Goal: Task Accomplishment & Management: Use online tool/utility

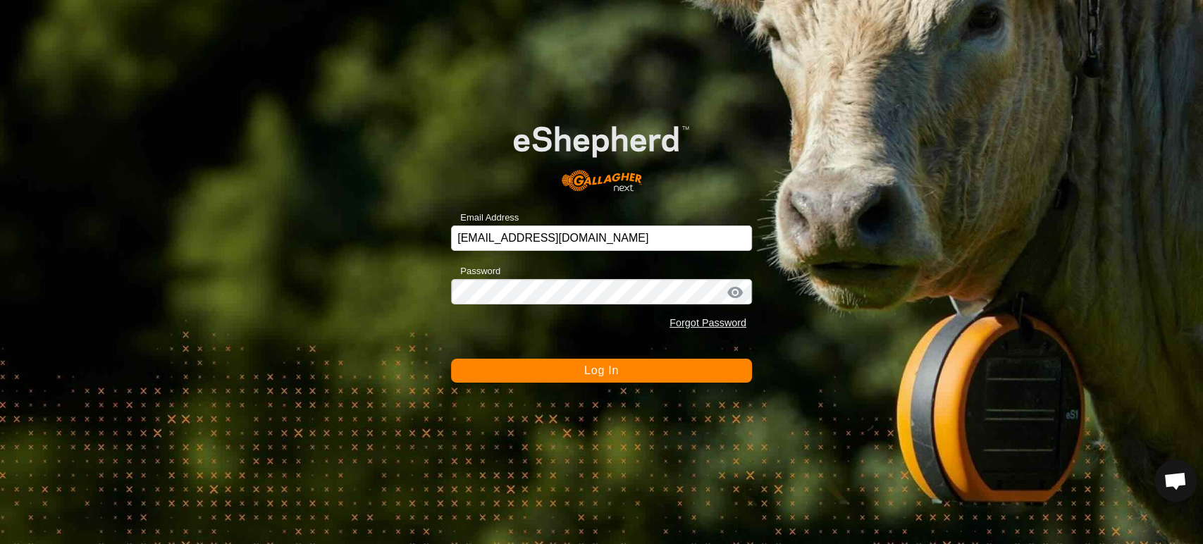
scroll to position [11988, 0]
click at [581, 376] on button "Log In" at bounding box center [601, 371] width 301 height 24
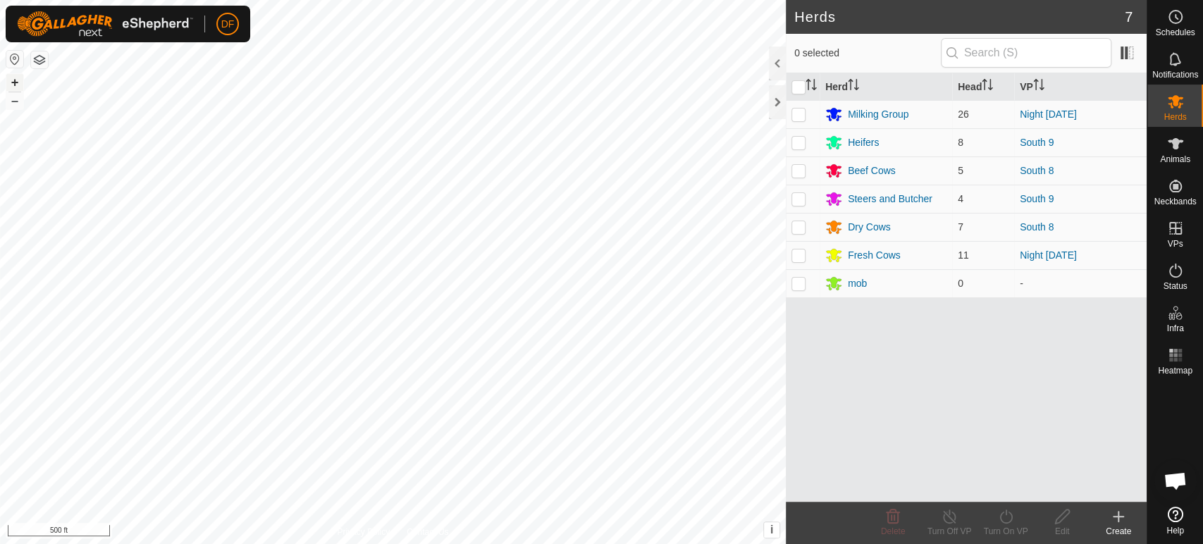
click at [13, 85] on button "+" at bounding box center [14, 82] width 17 height 17
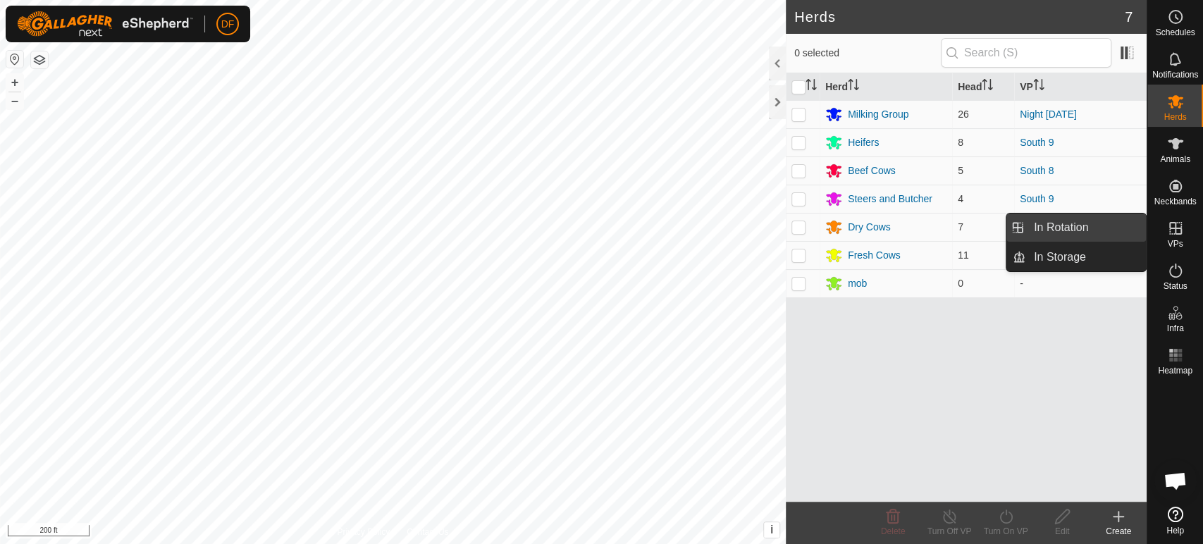
click at [1115, 222] on link "In Rotation" at bounding box center [1086, 228] width 121 height 28
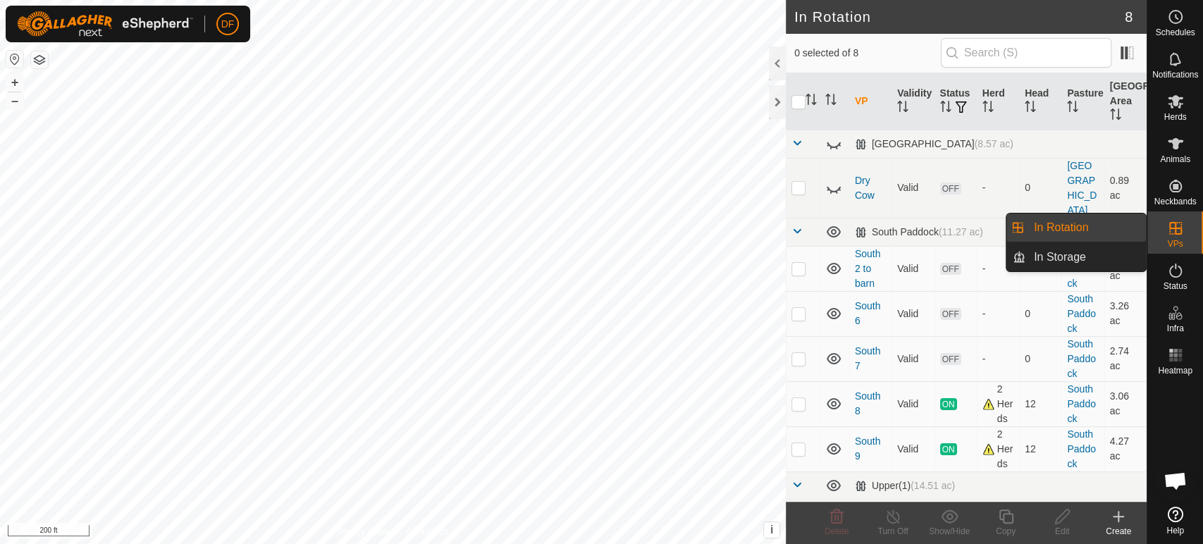
click at [1115, 222] on link "In Rotation" at bounding box center [1086, 228] width 121 height 28
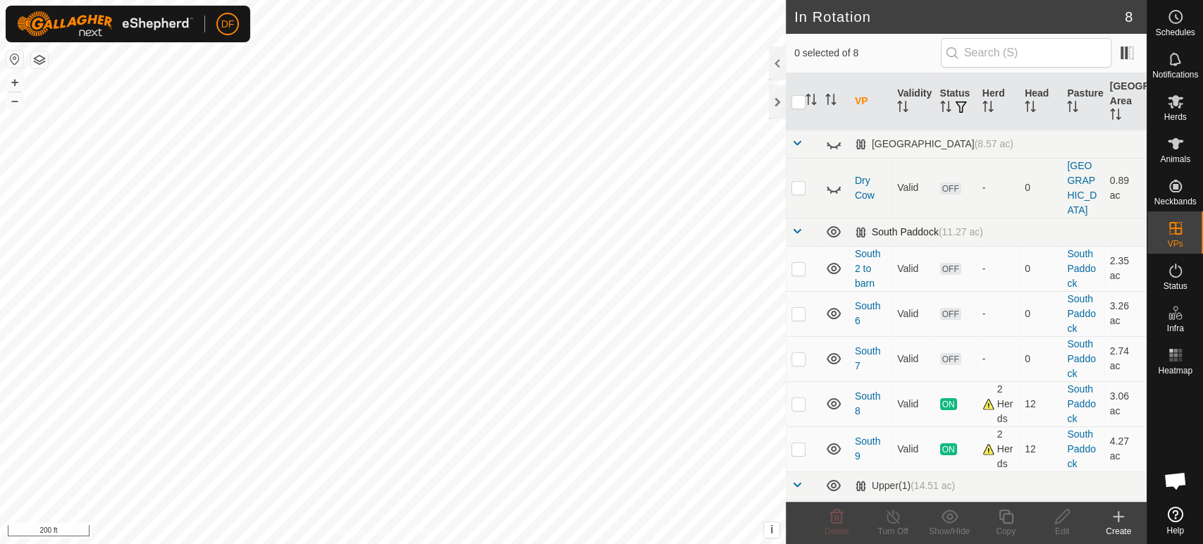
click at [797, 226] on span at bounding box center [797, 231] width 11 height 11
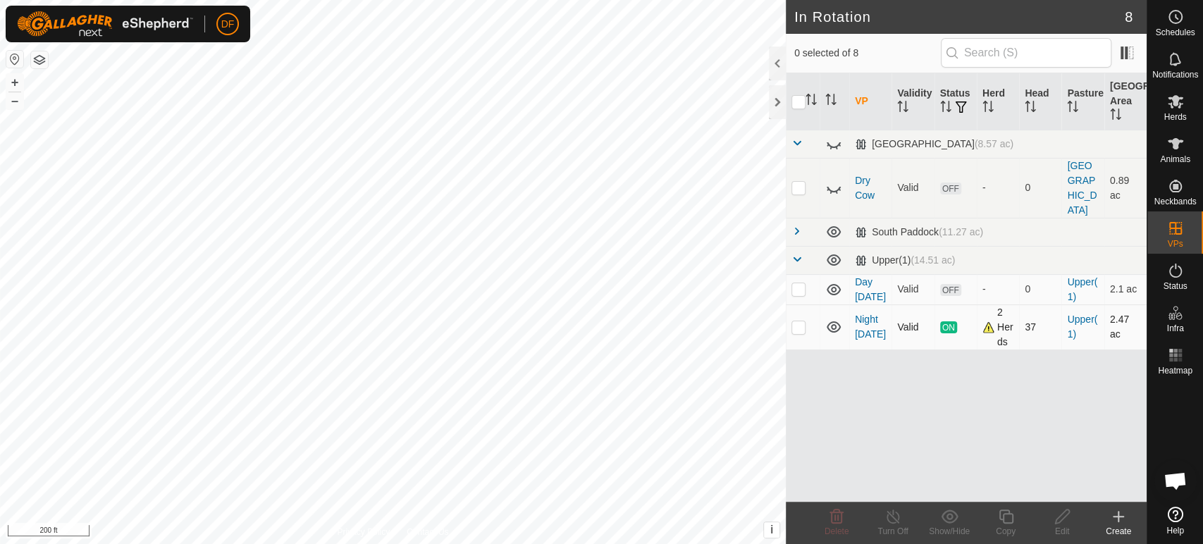
click at [798, 321] on p-checkbox at bounding box center [799, 326] width 14 height 11
checkbox input "true"
click at [799, 274] on td at bounding box center [803, 289] width 34 height 30
checkbox input "true"
click at [800, 321] on p-checkbox at bounding box center [799, 326] width 14 height 11
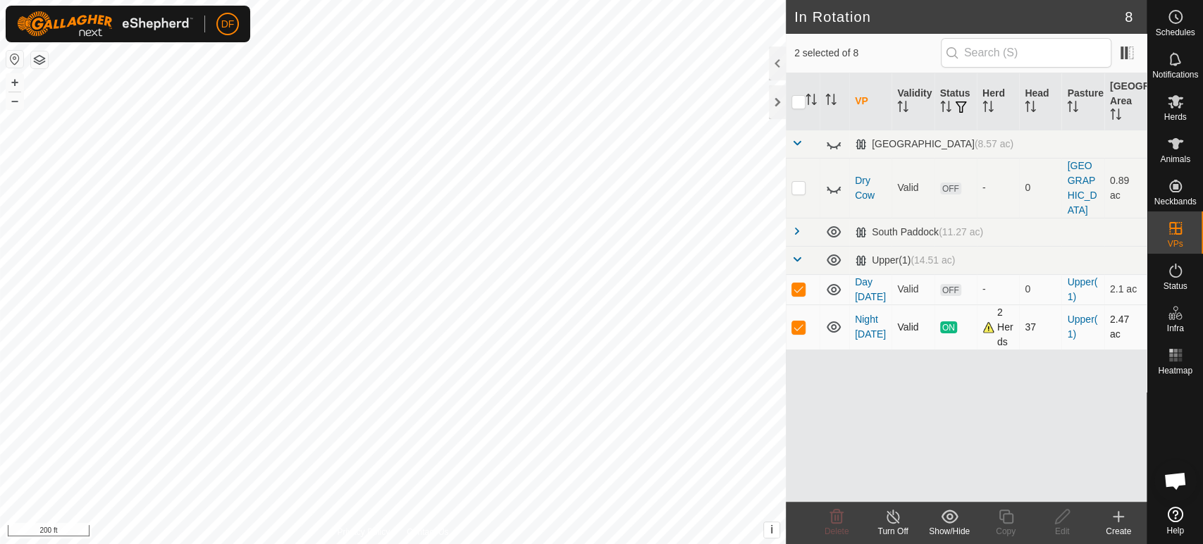
checkbox input "false"
click at [830, 525] on div "Delete" at bounding box center [837, 531] width 56 height 13
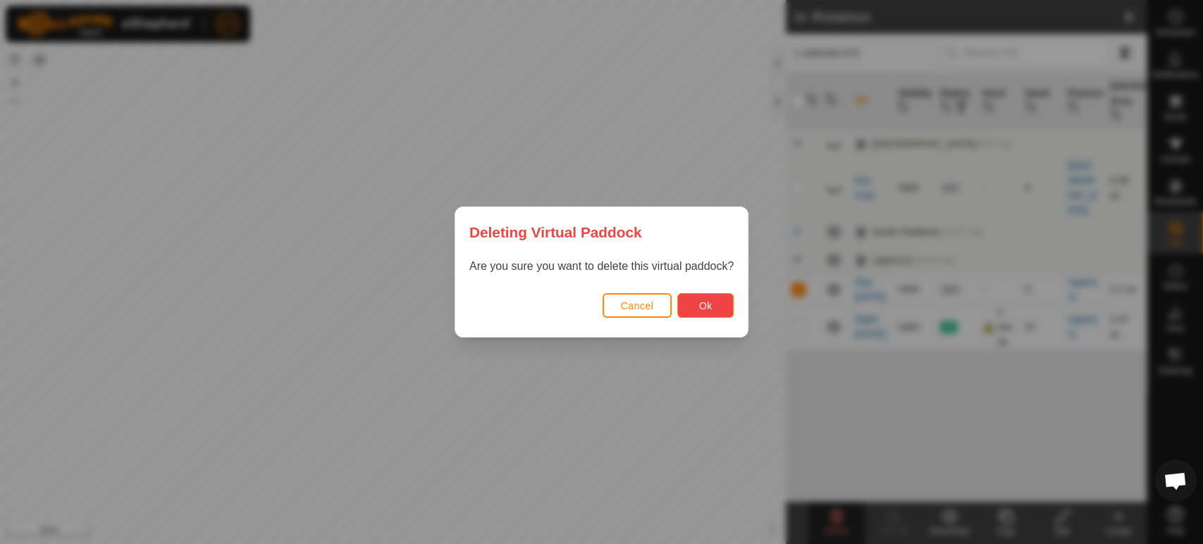
click at [706, 311] on span "Ok" at bounding box center [705, 305] width 13 height 11
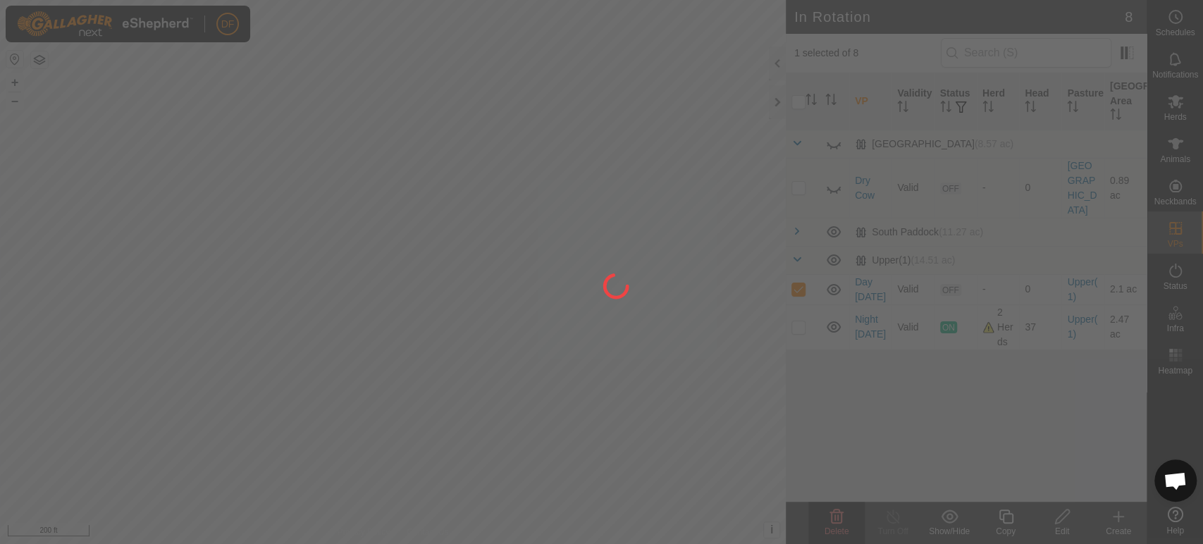
checkbox input "false"
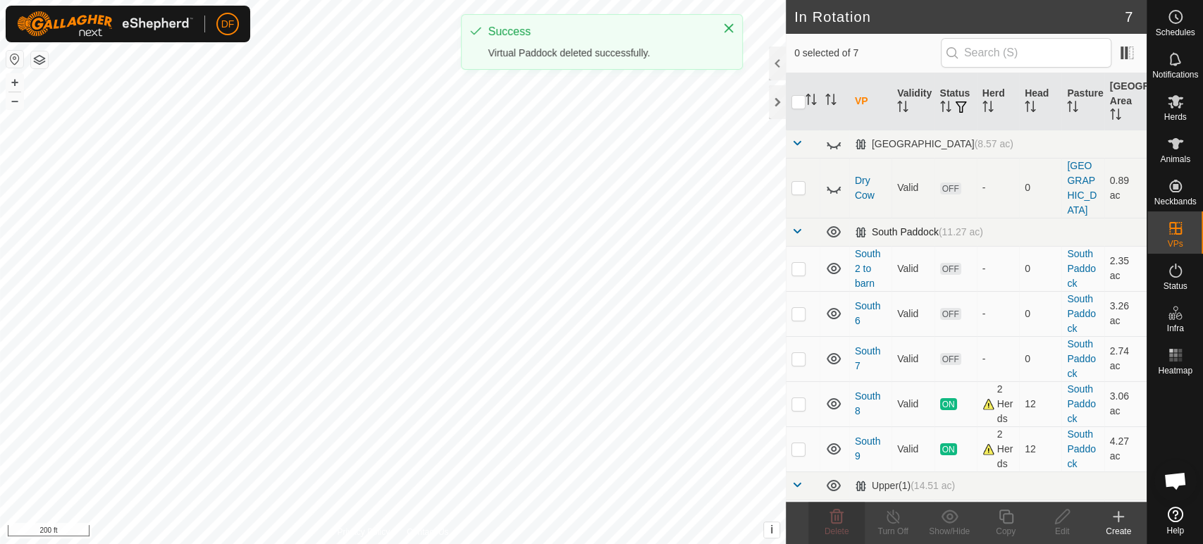
click at [798, 226] on span at bounding box center [797, 231] width 11 height 11
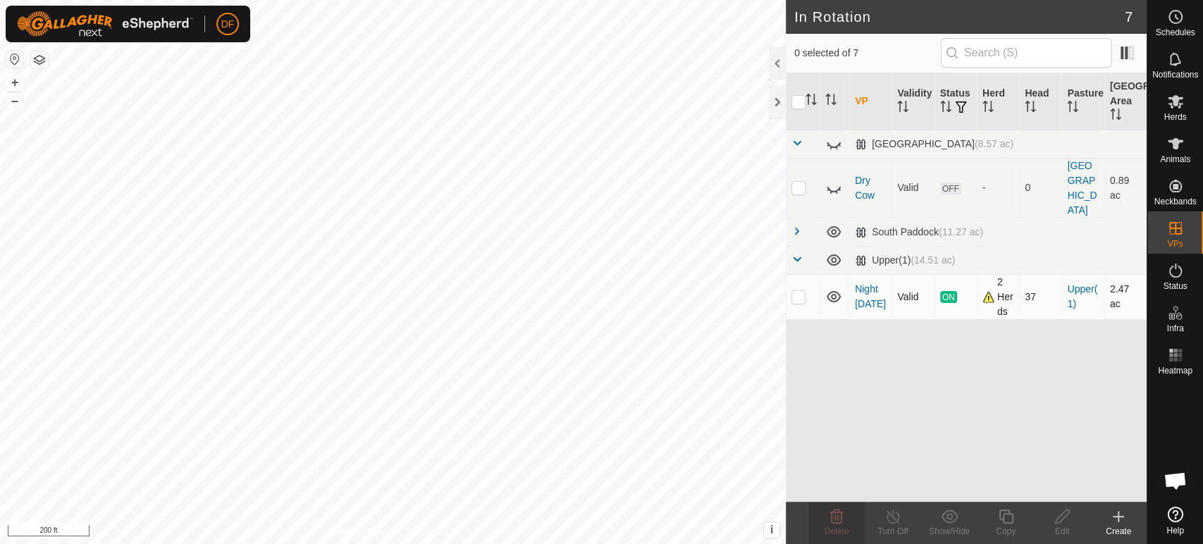
click at [796, 291] on p-checkbox at bounding box center [799, 296] width 14 height 11
checkbox input "true"
click at [1000, 524] on icon at bounding box center [1007, 516] width 18 height 17
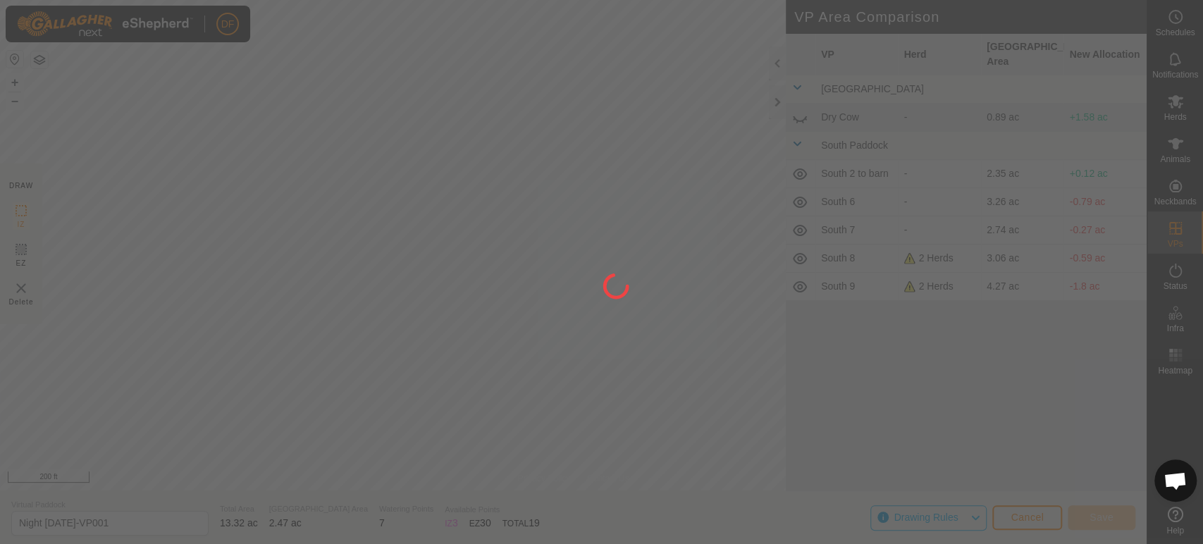
click at [529, 187] on div "DF Schedules Notifications Herds Animals Neckbands VPs Status Infra Heatmap Hel…" at bounding box center [601, 272] width 1203 height 544
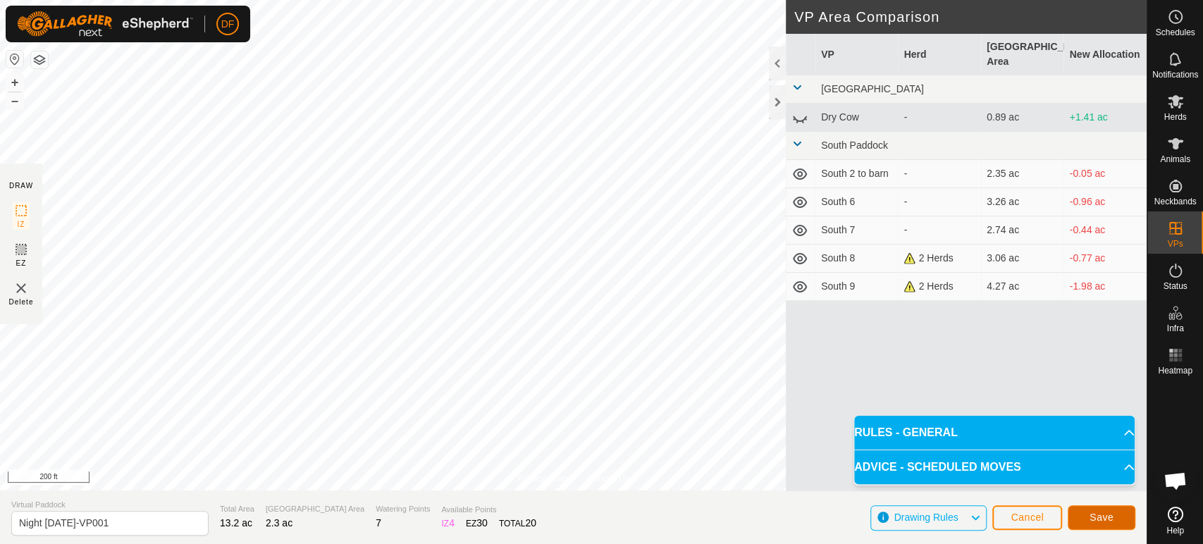
click at [1101, 526] on button "Save" at bounding box center [1102, 517] width 68 height 25
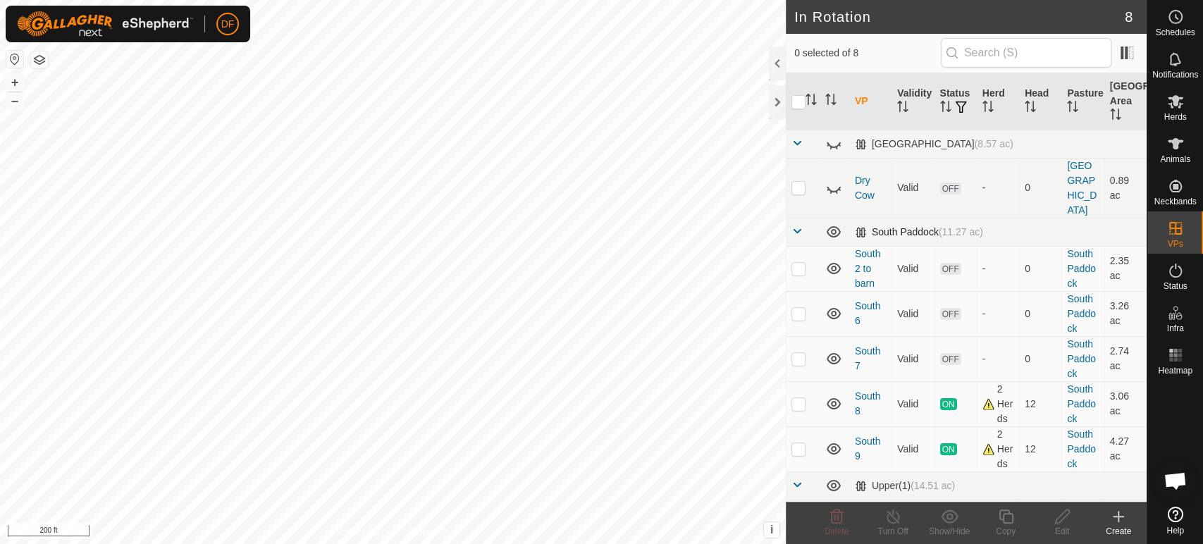
click at [797, 226] on span at bounding box center [797, 231] width 11 height 11
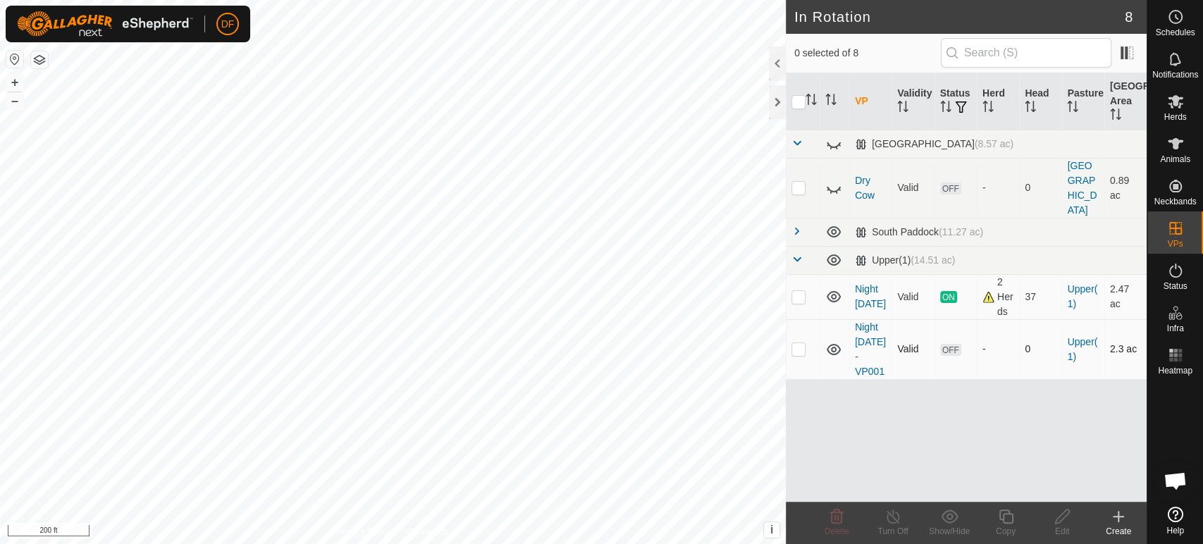
click at [797, 325] on td at bounding box center [803, 349] width 34 height 60
checkbox input "true"
click at [1050, 522] on edit-svg-icon at bounding box center [1062, 516] width 56 height 17
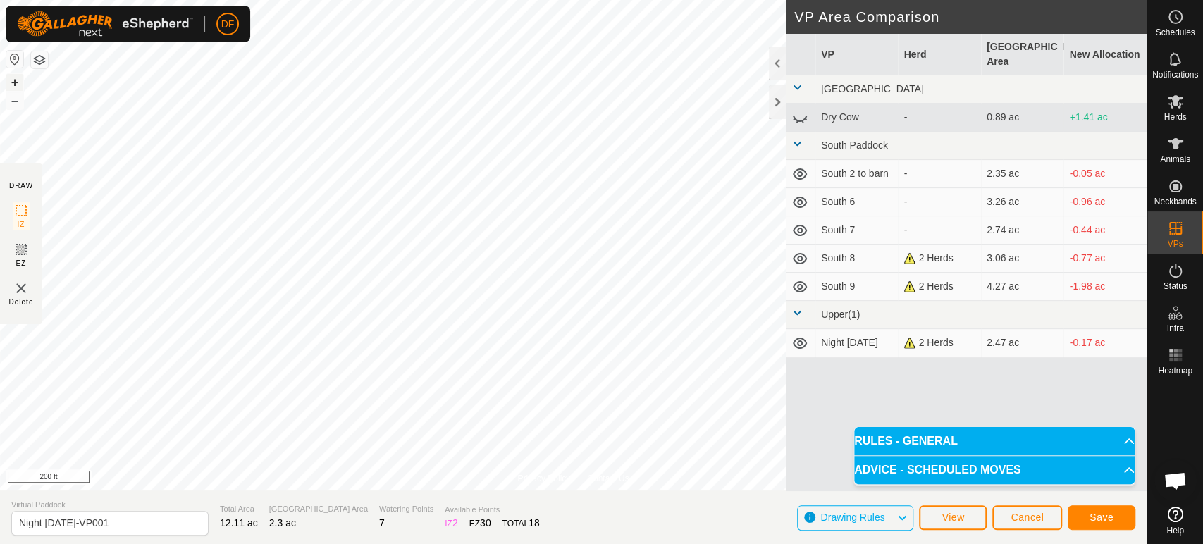
click at [16, 82] on button "+" at bounding box center [14, 82] width 17 height 17
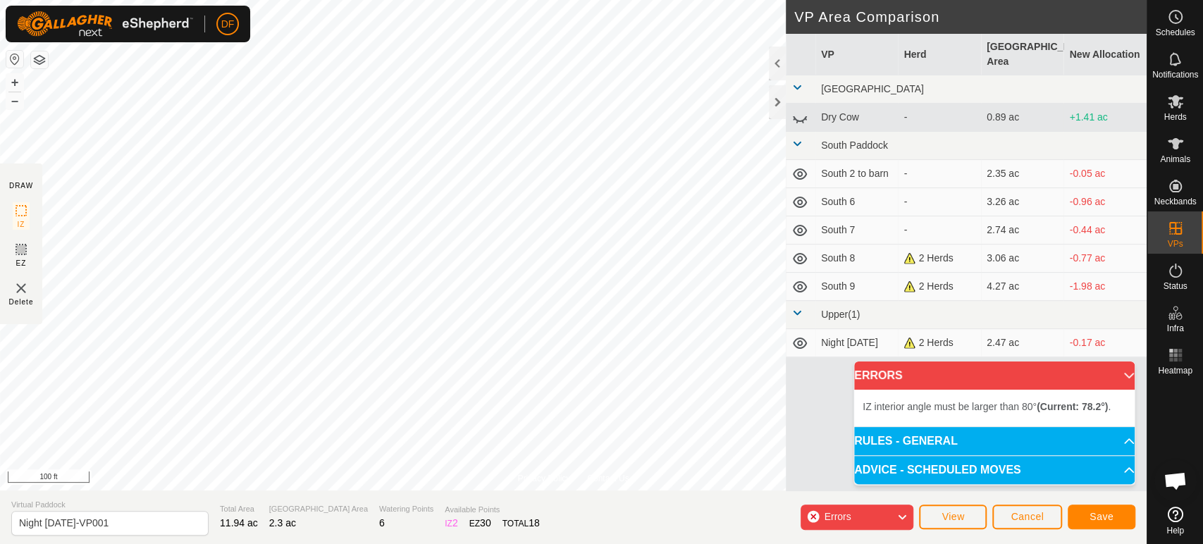
click at [561, 508] on div "Privacy Policy Contact Us Status: OFF Type: Inclusion Zone + – ⇧ i This applica…" at bounding box center [573, 272] width 1147 height 544
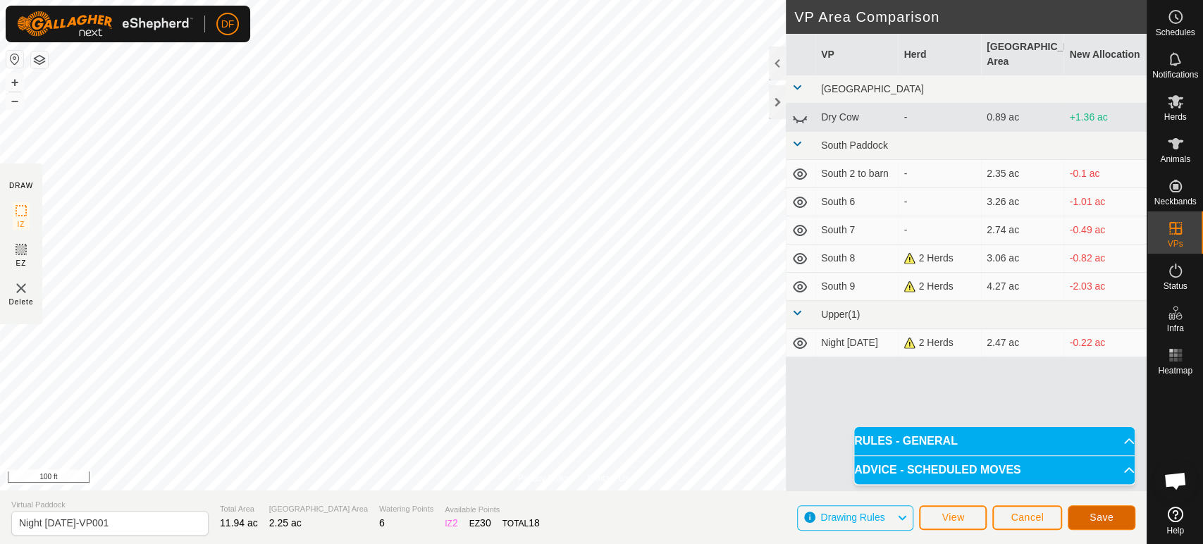
click at [1092, 520] on span "Save" at bounding box center [1102, 517] width 24 height 11
